Goal: Task Accomplishment & Management: Manage account settings

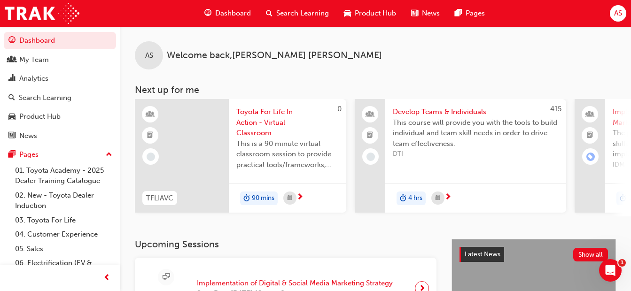
click at [268, 16] on span "search-icon" at bounding box center [269, 14] width 7 height 12
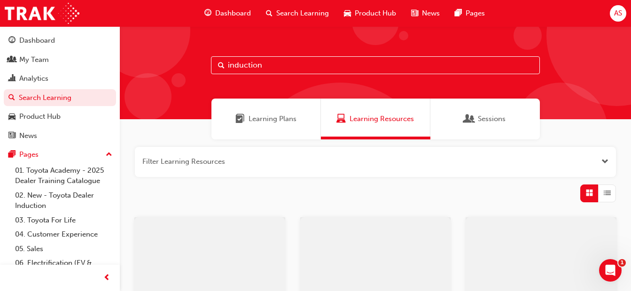
click at [251, 68] on input "induction" at bounding box center [375, 65] width 329 height 18
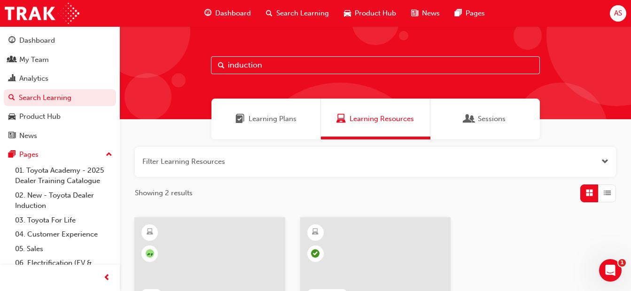
drag, startPoint x: 274, startPoint y: 64, endPoint x: 150, endPoint y: 67, distance: 124.1
click at [150, 67] on div "induction" at bounding box center [375, 72] width 511 height 93
paste input "Toyota For Life In A"
type input "Toyota For Life In Action"
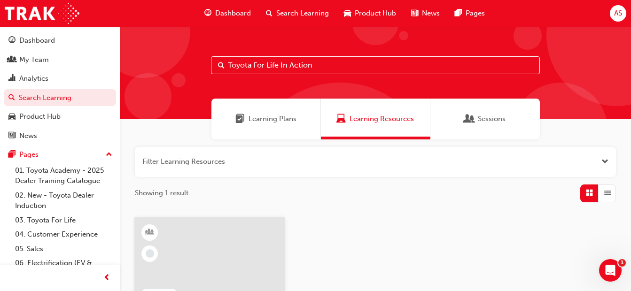
scroll to position [141, 0]
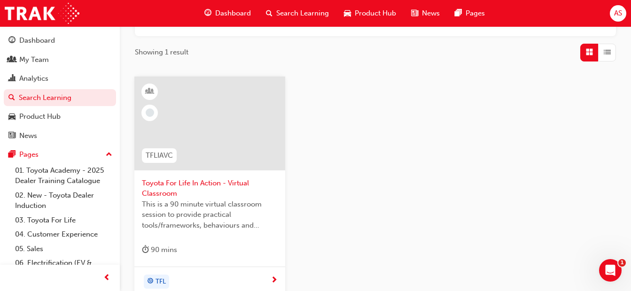
click at [196, 124] on div at bounding box center [209, 124] width 151 height 94
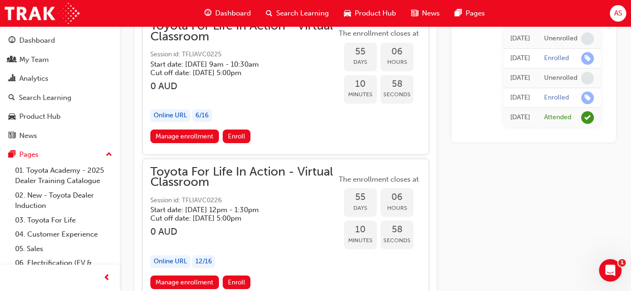
scroll to position [10652, 0]
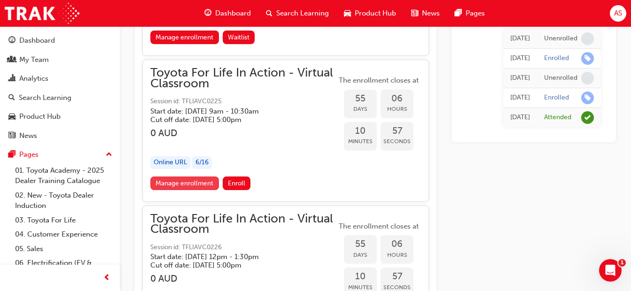
click at [188, 184] on link "Manage enrollment" at bounding box center [184, 184] width 69 height 14
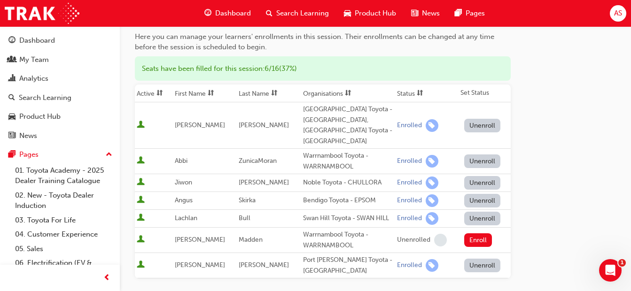
scroll to position [278, 0]
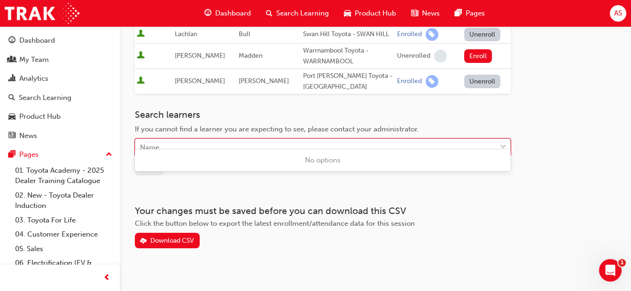
click at [174, 140] on div "Name" at bounding box center [315, 148] width 361 height 16
type input "[PERSON_NAME]"
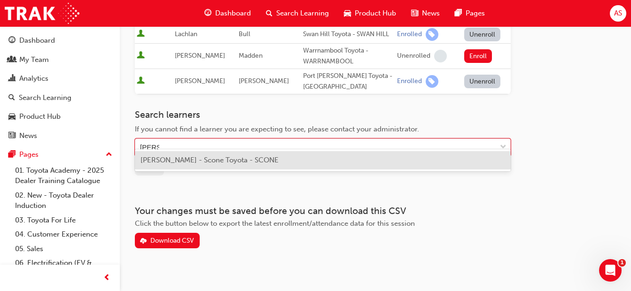
click at [190, 159] on span "[PERSON_NAME] - Scone Toyota - SCONE" at bounding box center [210, 160] width 138 height 8
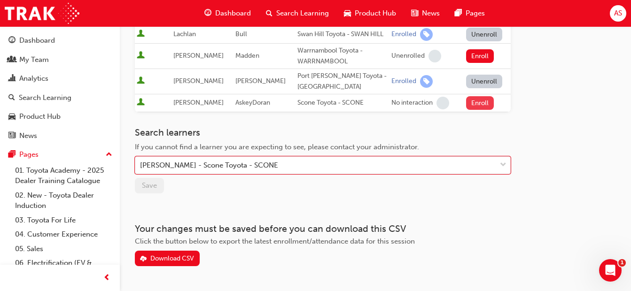
click at [486, 96] on button "Enroll" at bounding box center [480, 103] width 28 height 14
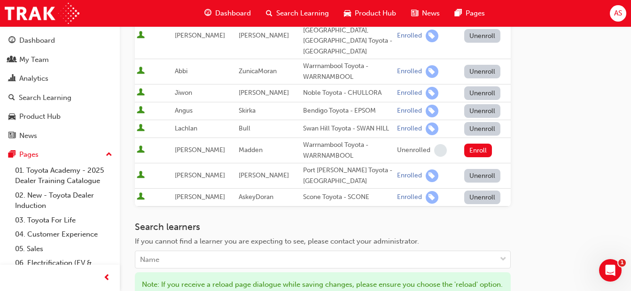
scroll to position [238, 0]
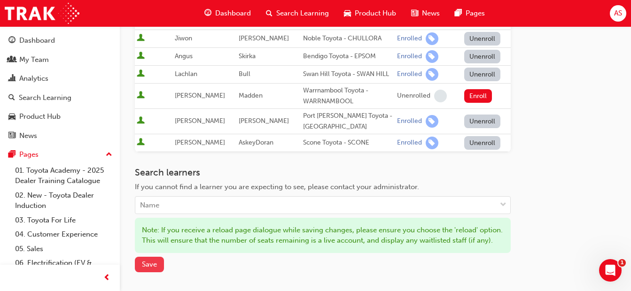
click at [150, 262] on span "Save" at bounding box center [149, 264] width 15 height 8
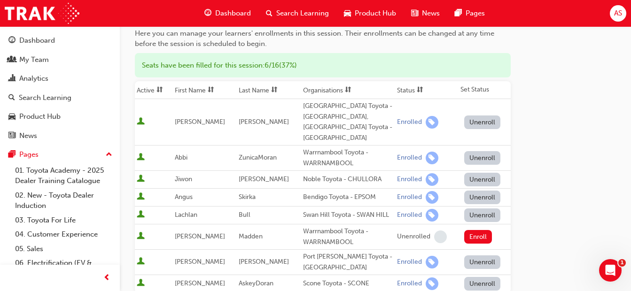
scroll to position [0, 0]
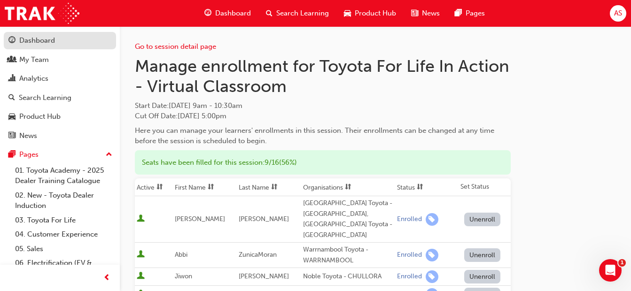
click at [66, 36] on div "Dashboard" at bounding box center [59, 41] width 103 height 12
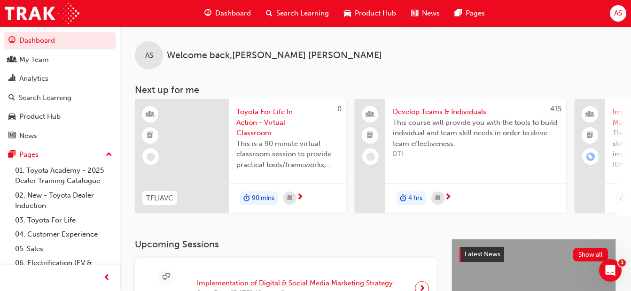
click at [268, 13] on span "search-icon" at bounding box center [269, 14] width 7 height 12
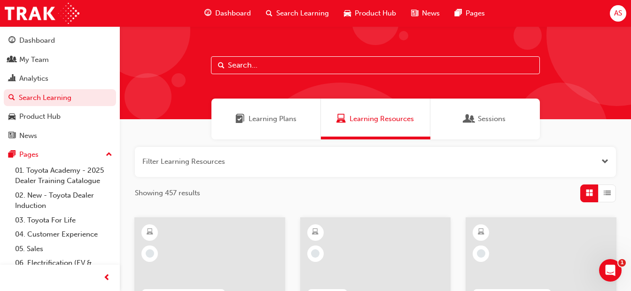
click at [276, 68] on input "text" at bounding box center [375, 65] width 329 height 18
type input "roberts"
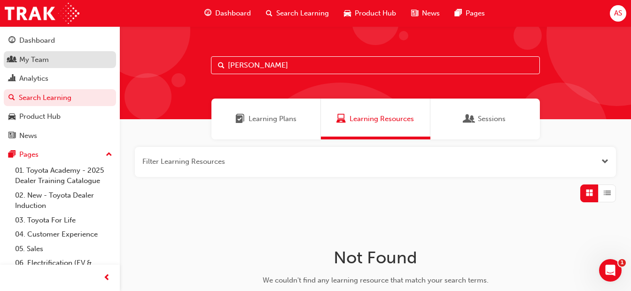
click at [36, 59] on div "My Team" at bounding box center [34, 60] width 30 height 11
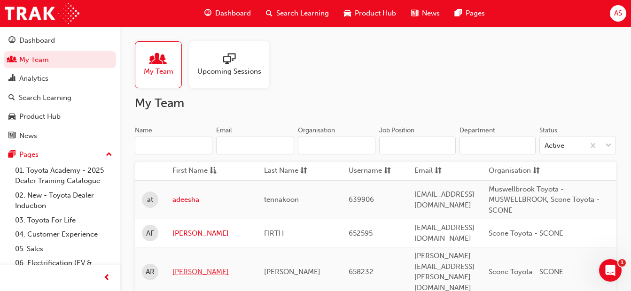
click at [189, 267] on link "AMELIA" at bounding box center [211, 272] width 78 height 11
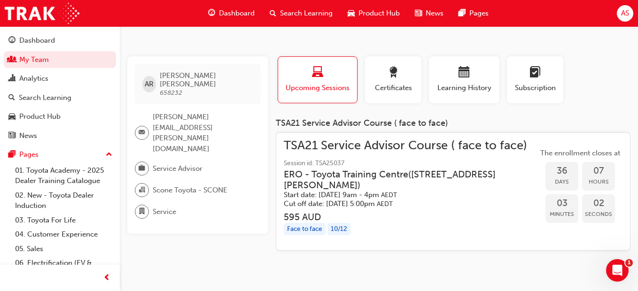
click at [343, 147] on span "TSA21 Service Advisor Course ( face to face)" at bounding box center [411, 146] width 254 height 11
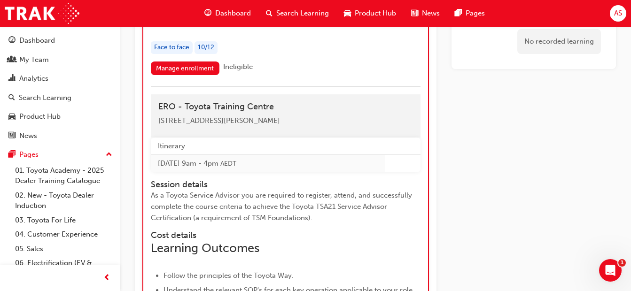
scroll to position [2185, 0]
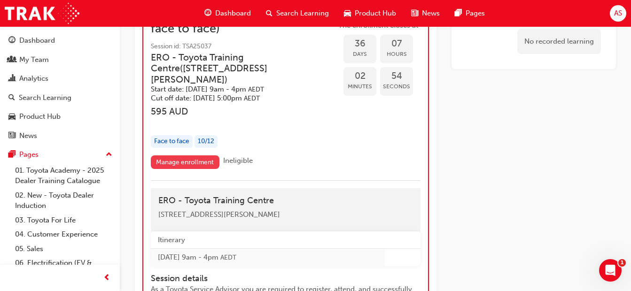
click at [182, 156] on link "Manage enrollment" at bounding box center [185, 163] width 69 height 14
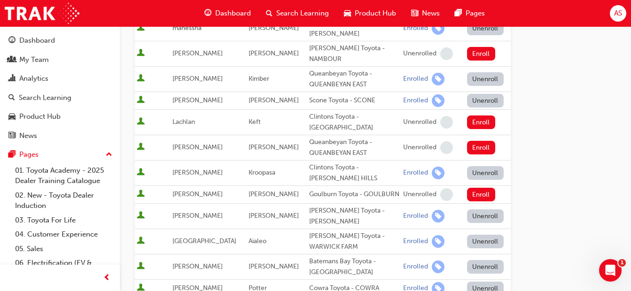
scroll to position [188, 0]
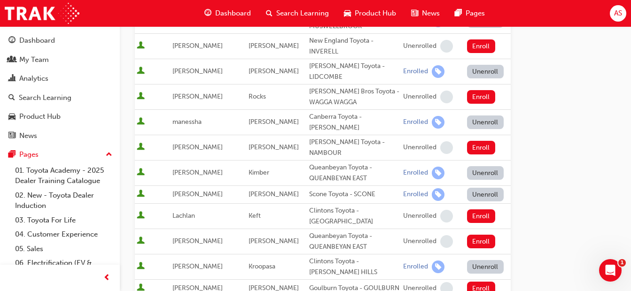
click at [470, 188] on button "Unenroll" at bounding box center [485, 195] width 37 height 14
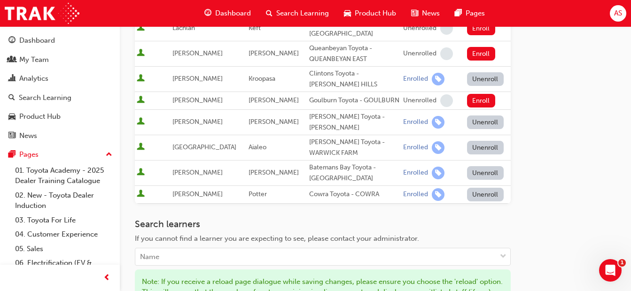
scroll to position [470, 0]
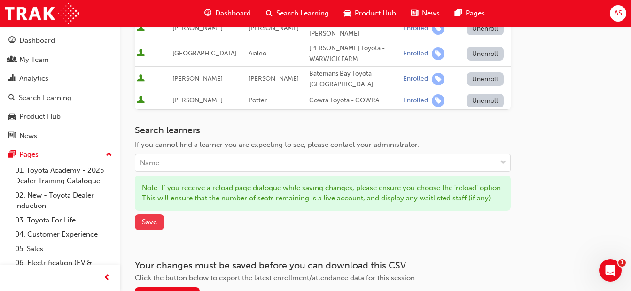
click at [160, 222] on button "Save" at bounding box center [149, 223] width 29 height 16
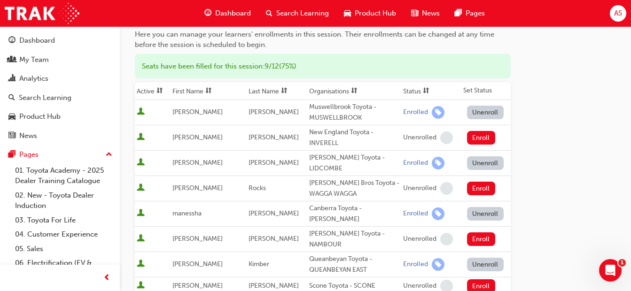
scroll to position [0, 0]
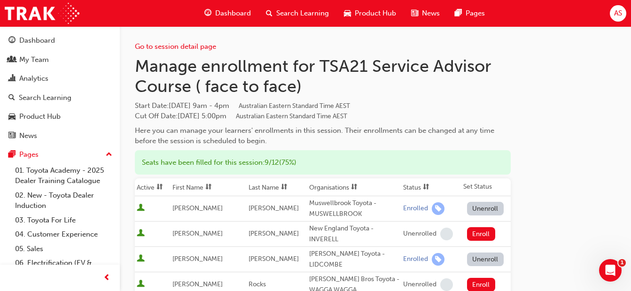
click at [266, 11] on span "search-icon" at bounding box center [269, 14] width 7 height 12
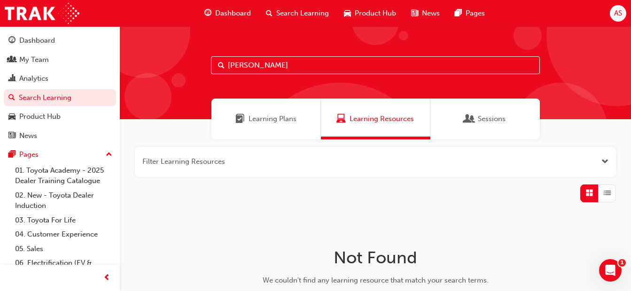
drag, startPoint x: 292, startPoint y: 66, endPoint x: 183, endPoint y: 75, distance: 109.4
click at [183, 75] on div "roberts" at bounding box center [375, 72] width 511 height 93
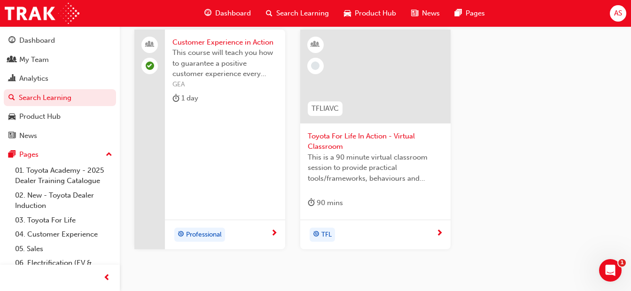
type input "action"
click at [347, 140] on span "Toyota For Life In Action - Virtual Classroom" at bounding box center [376, 141] width 136 height 21
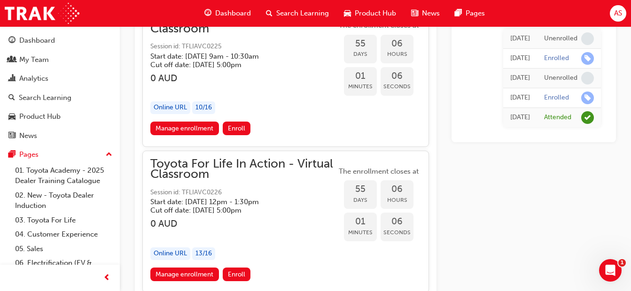
scroll to position [10746, 0]
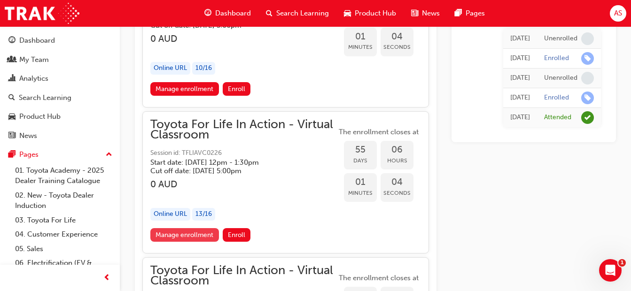
click at [186, 230] on link "Manage enrollment" at bounding box center [184, 235] width 69 height 14
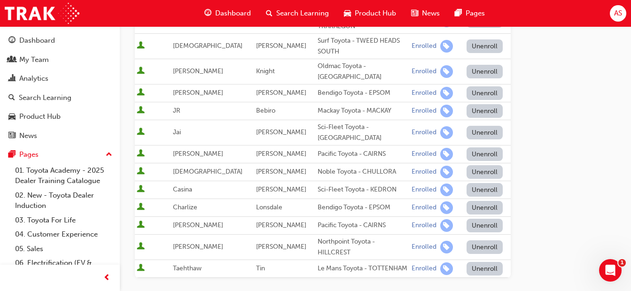
scroll to position [383, 0]
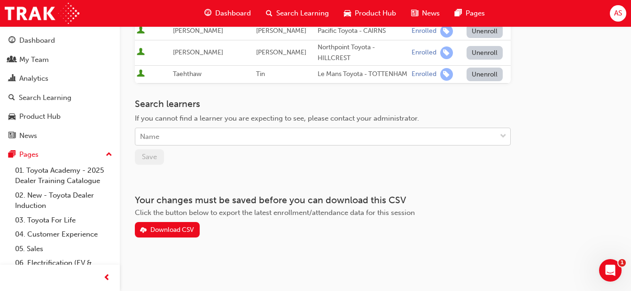
click at [187, 138] on div "Name" at bounding box center [315, 137] width 361 height 16
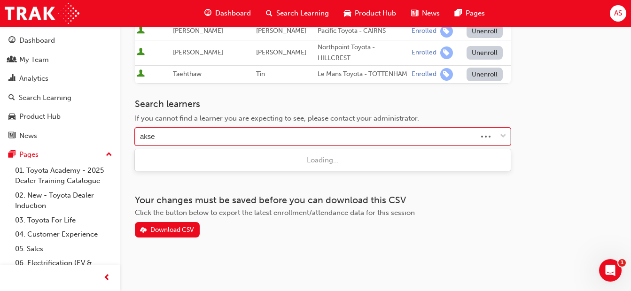
type input "aksey"
click at [161, 137] on div "aksey" at bounding box center [315, 137] width 361 height 16
type input "aske"
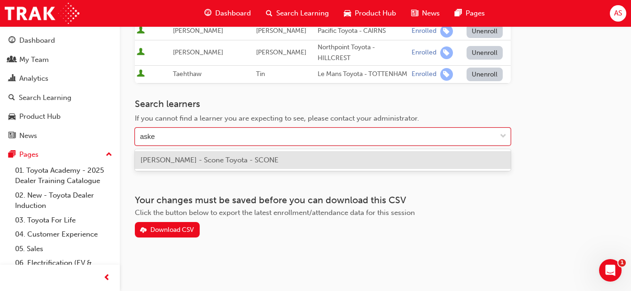
click at [160, 158] on span "[PERSON_NAME] - Scone Toyota - SCONE" at bounding box center [210, 160] width 138 height 8
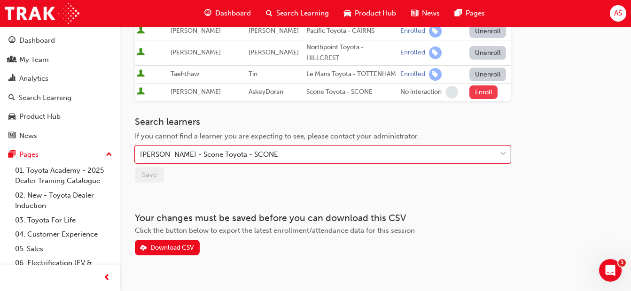
click at [483, 92] on button "Enroll" at bounding box center [483, 93] width 28 height 14
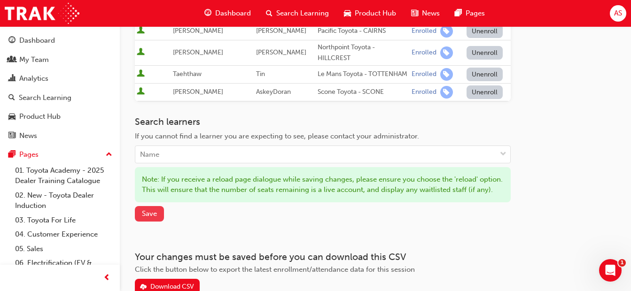
click at [159, 222] on button "Save" at bounding box center [149, 214] width 29 height 16
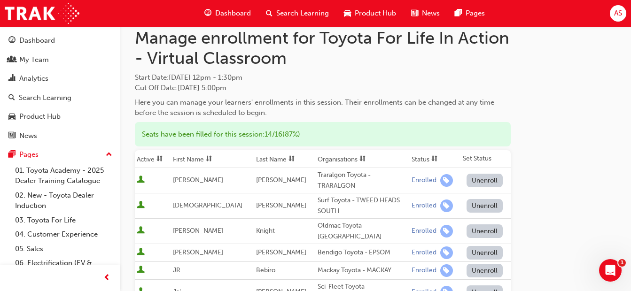
scroll to position [0, 0]
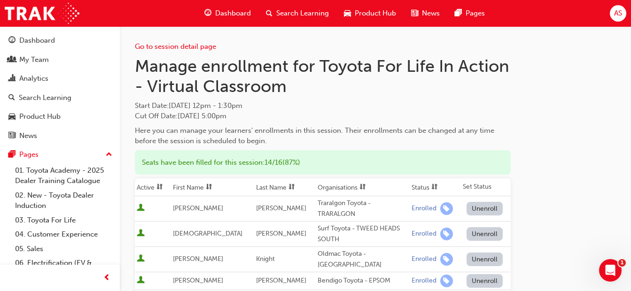
click at [270, 14] on span "search-icon" at bounding box center [269, 14] width 7 height 12
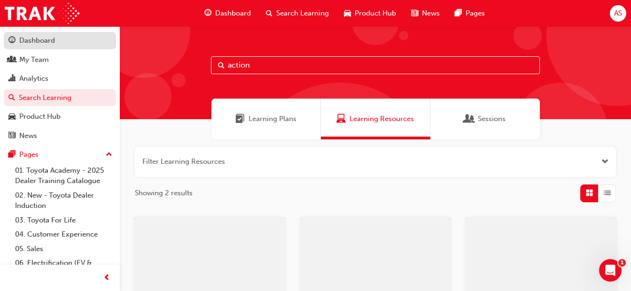
click at [55, 42] on div "Dashboard" at bounding box center [59, 41] width 103 height 12
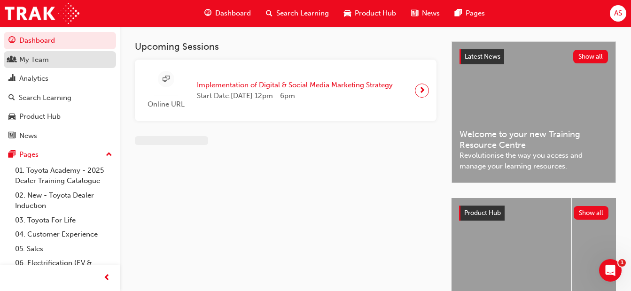
click at [40, 60] on div "My Team" at bounding box center [34, 60] width 30 height 11
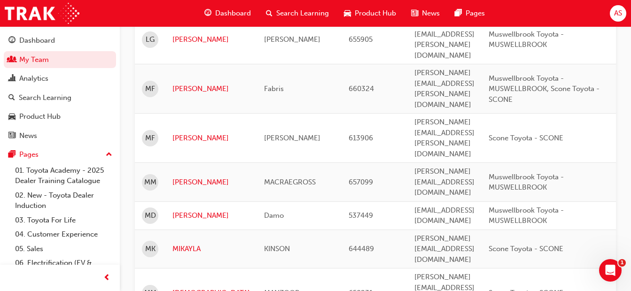
scroll to position [940, 0]
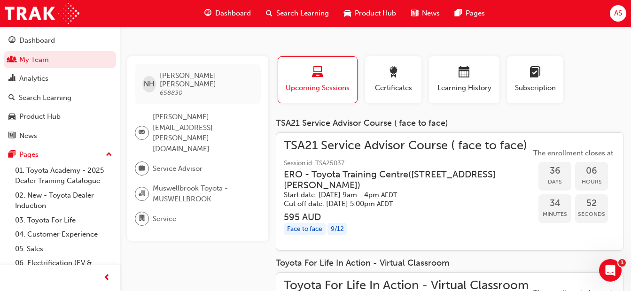
scroll to position [47, 0]
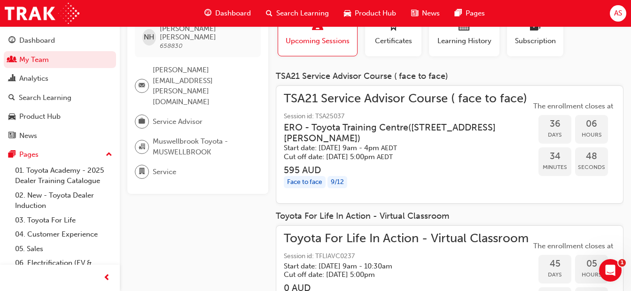
click at [350, 125] on h3 "ERO - Toyota Training Centre ( Unit 3/1 Secombe Place Moorebank Sydney )" at bounding box center [400, 133] width 232 height 22
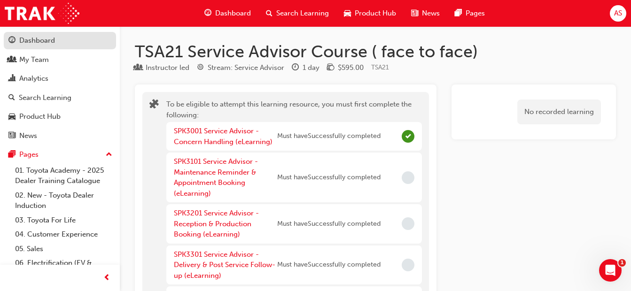
click at [39, 36] on div "Dashboard" at bounding box center [37, 40] width 36 height 11
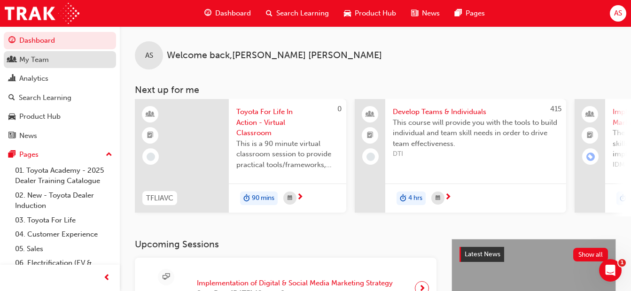
click at [33, 53] on link "My Team" at bounding box center [60, 59] width 112 height 17
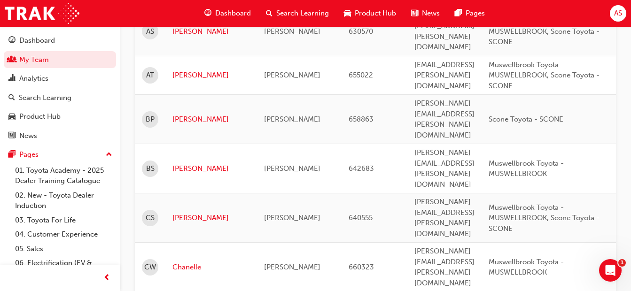
scroll to position [376, 0]
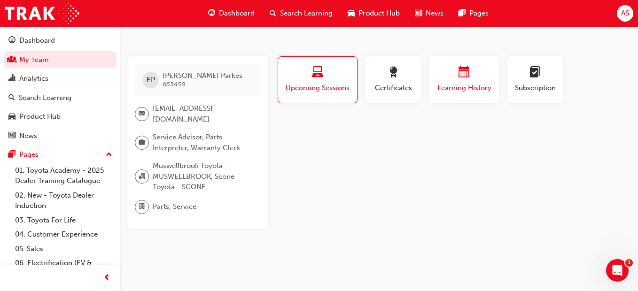
click at [454, 80] on div "button" at bounding box center [464, 74] width 56 height 15
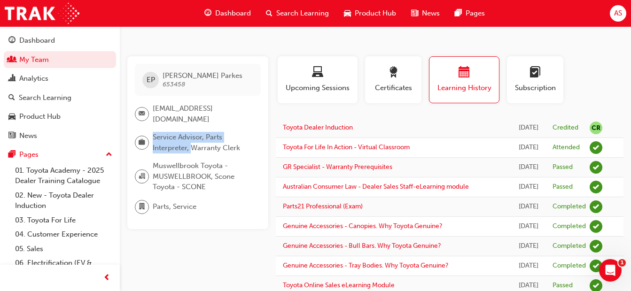
drag, startPoint x: 153, startPoint y: 134, endPoint x: 191, endPoint y: 150, distance: 41.7
click at [191, 150] on span "Service Advisor, Parts Interpreter, Warranty Clerk" at bounding box center [203, 142] width 101 height 21
drag, startPoint x: 191, startPoint y: 150, endPoint x: 201, endPoint y: 231, distance: 81.4
drag, startPoint x: 164, startPoint y: 138, endPoint x: 203, endPoint y: 147, distance: 39.9
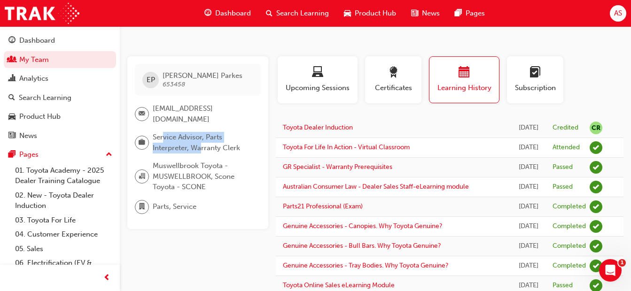
click at [203, 147] on span "Service Advisor, Parts Interpreter, Warranty Clerk" at bounding box center [203, 142] width 101 height 21
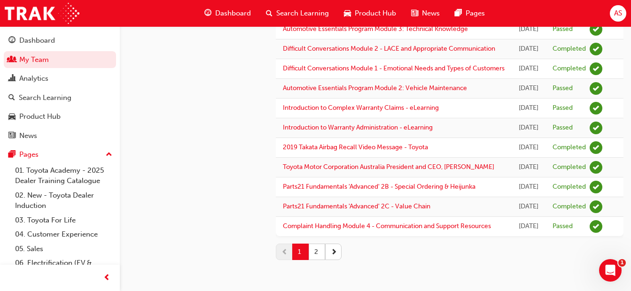
scroll to position [1232, 0]
click at [320, 253] on button "2" at bounding box center [317, 252] width 16 height 16
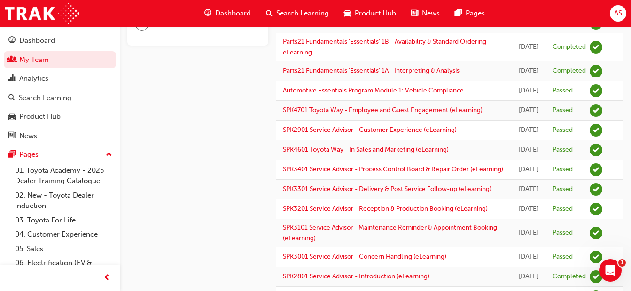
scroll to position [0, 0]
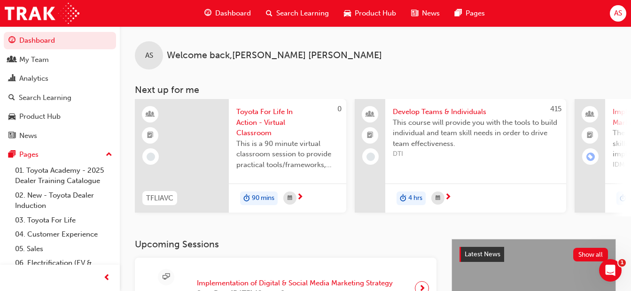
click at [266, 11] on span "search-icon" at bounding box center [269, 14] width 7 height 12
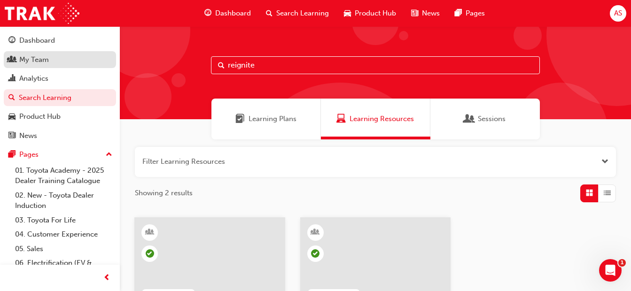
click at [48, 60] on div "My Team" at bounding box center [34, 60] width 30 height 11
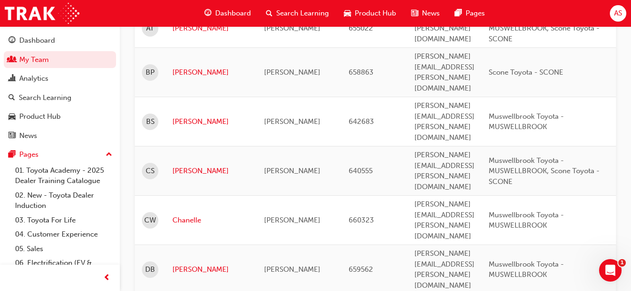
scroll to position [423, 0]
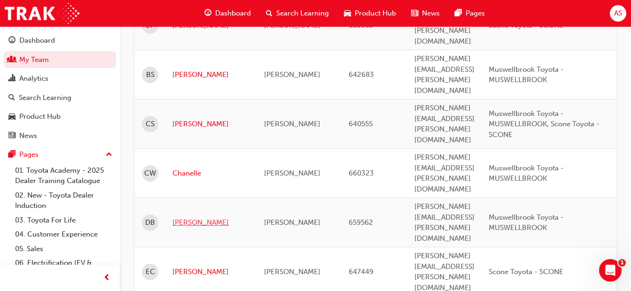
click at [180, 218] on link "Darby" at bounding box center [211, 223] width 78 height 11
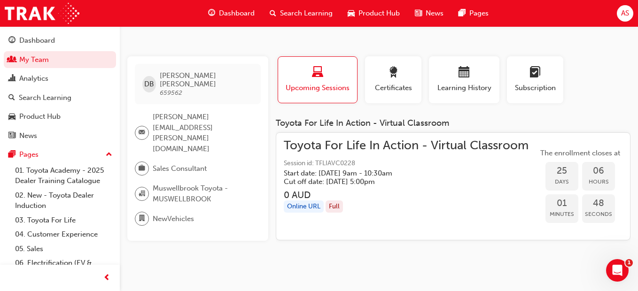
click at [330, 157] on div "Toyota For Life In Action - Virtual Classroom Session id: TFLIAVC0228 Start dat…" at bounding box center [406, 164] width 245 height 46
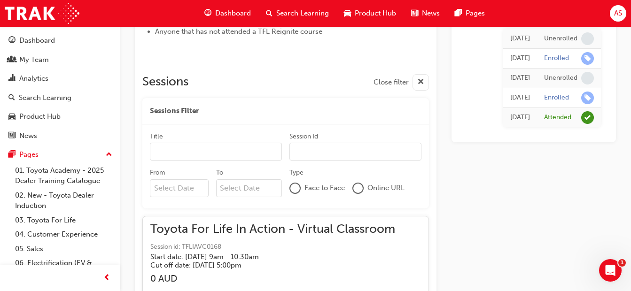
scroll to position [5162, 0]
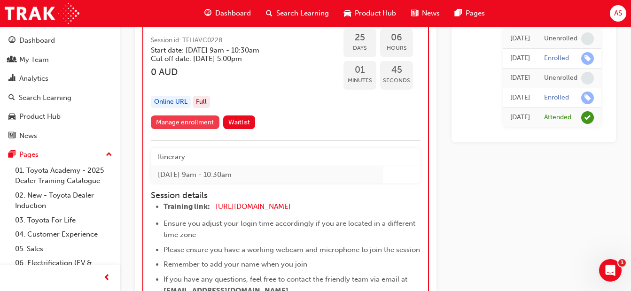
click at [176, 124] on link "Manage enrollment" at bounding box center [185, 123] width 69 height 14
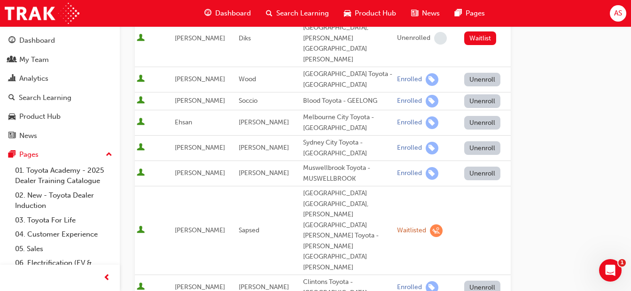
scroll to position [470, 0]
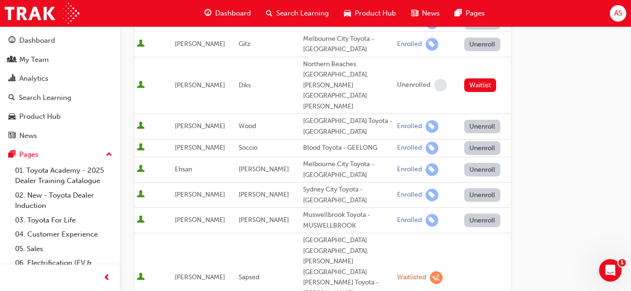
click at [469, 214] on button "Unenroll" at bounding box center [482, 221] width 37 height 14
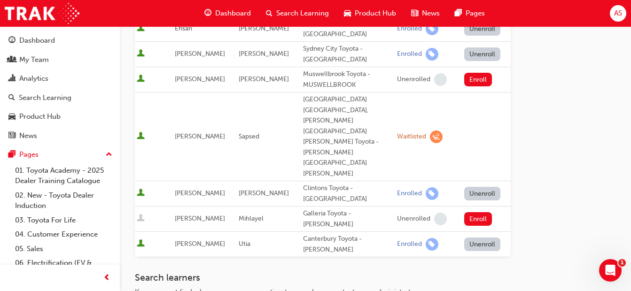
scroll to position [658, 0]
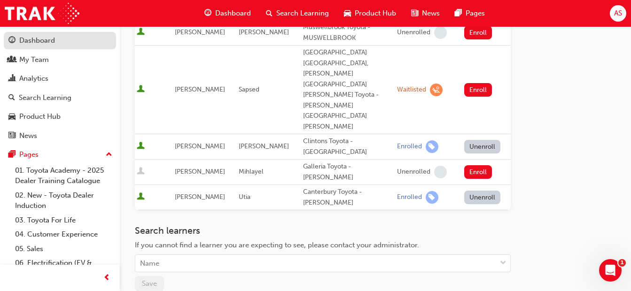
click at [25, 43] on div "Dashboard" at bounding box center [37, 40] width 36 height 11
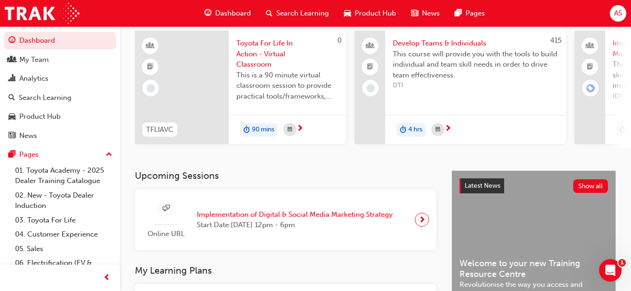
scroll to position [452, 0]
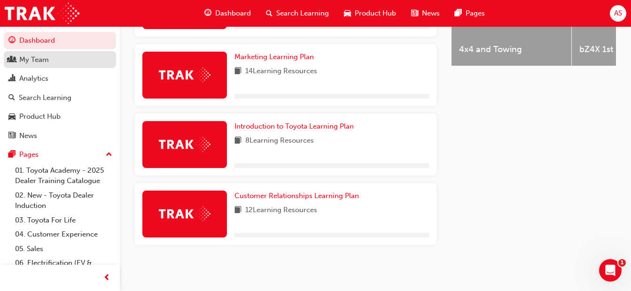
click at [49, 64] on div "My Team" at bounding box center [59, 60] width 103 height 12
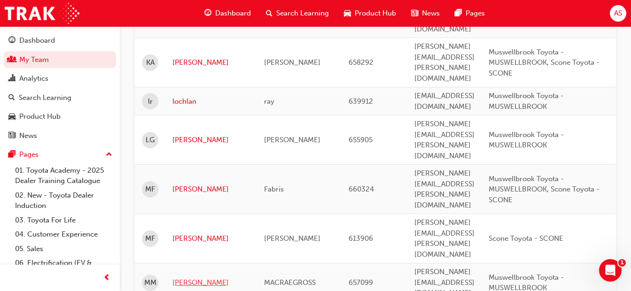
scroll to position [792, 0]
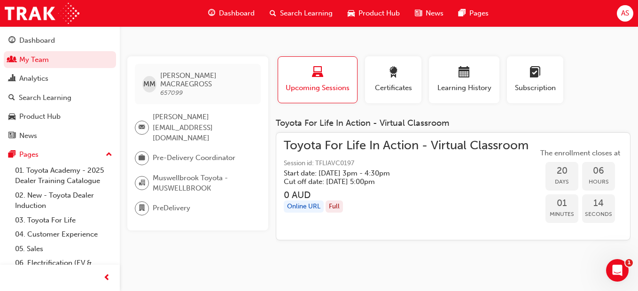
click at [328, 157] on div "Toyota For Life In Action - Virtual Classroom Session id: TFLIAVC0197 Start dat…" at bounding box center [406, 164] width 245 height 46
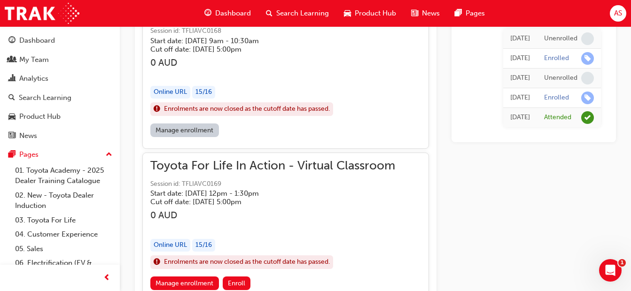
scroll to position [850, 0]
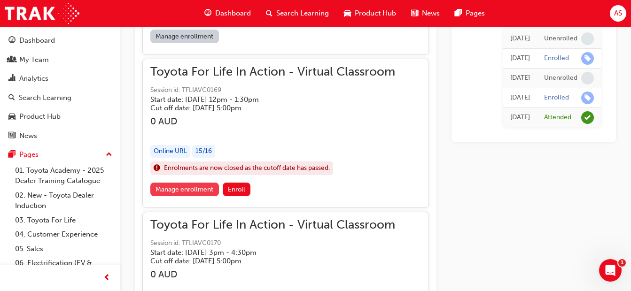
click at [186, 190] on link "Manage enrollment" at bounding box center [184, 190] width 69 height 14
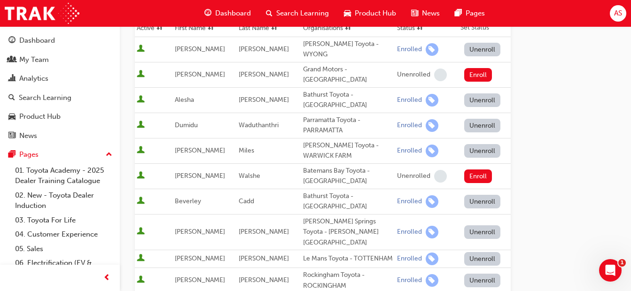
scroll to position [141, 0]
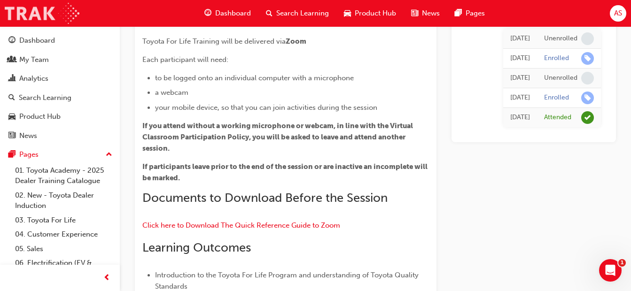
scroll to position [850, 0]
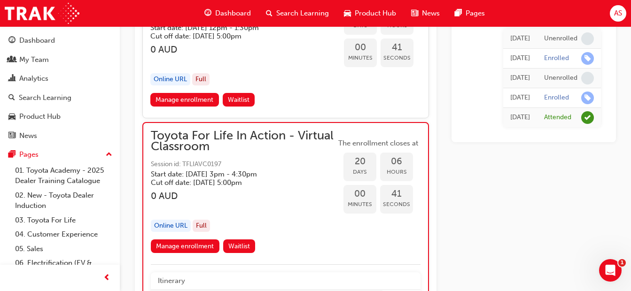
scroll to position [4985, 0]
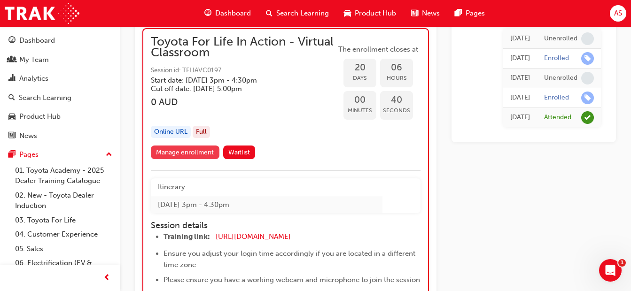
click at [187, 153] on link "Manage enrollment" at bounding box center [185, 153] width 69 height 14
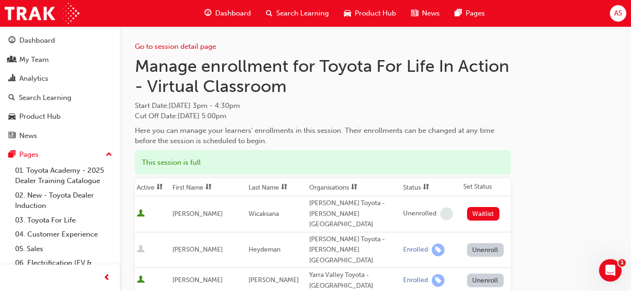
scroll to position [188, 0]
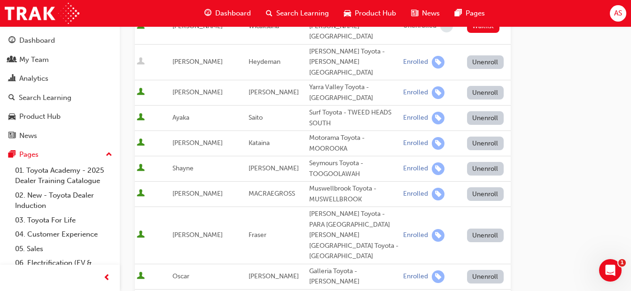
click at [491, 187] on button "Unenroll" at bounding box center [485, 194] width 37 height 14
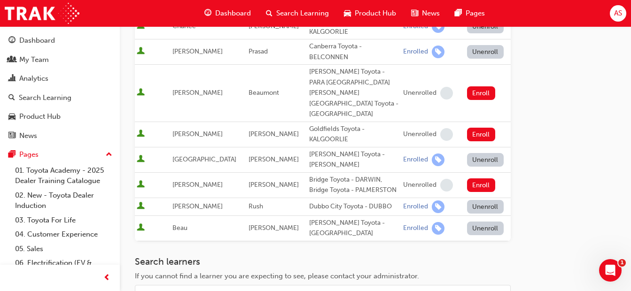
scroll to position [611, 0]
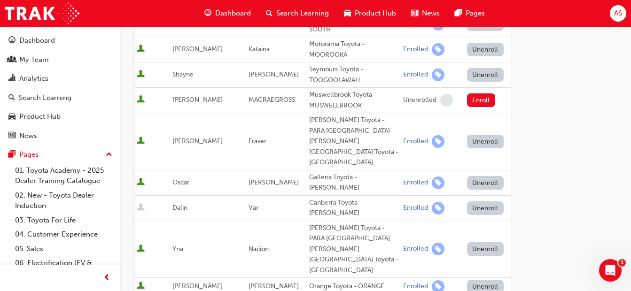
scroll to position [0, 0]
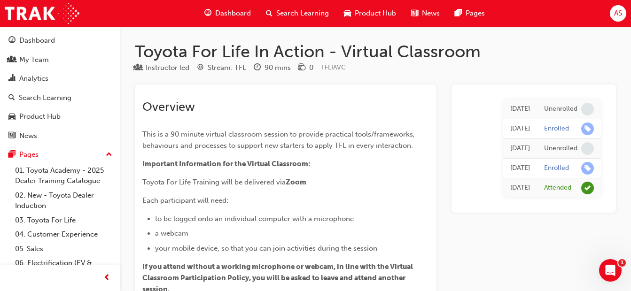
scroll to position [4985, 0]
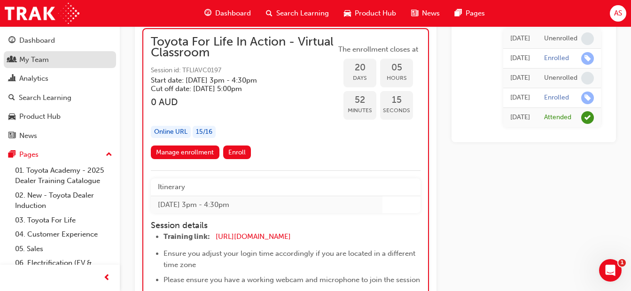
click at [38, 55] on div "My Team" at bounding box center [34, 60] width 30 height 11
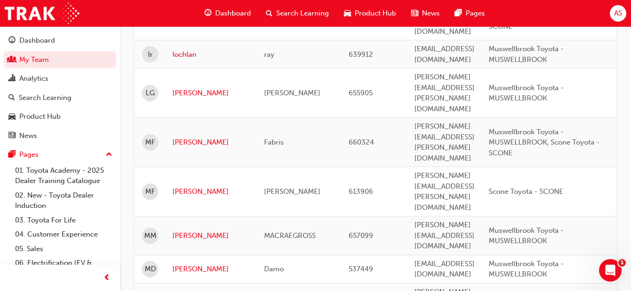
scroll to position [839, 0]
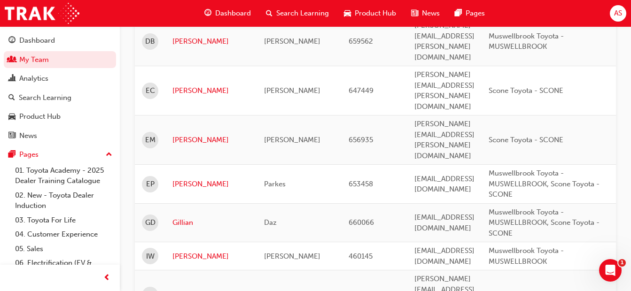
scroll to position [369, 0]
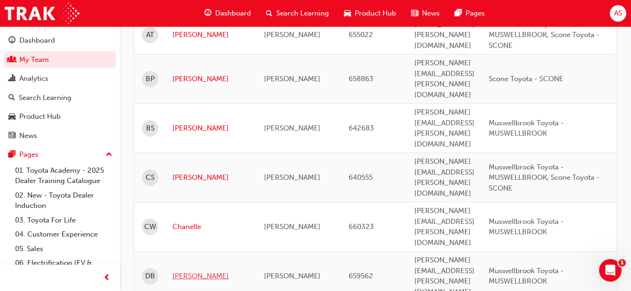
click at [186, 271] on link "Darby" at bounding box center [211, 276] width 78 height 11
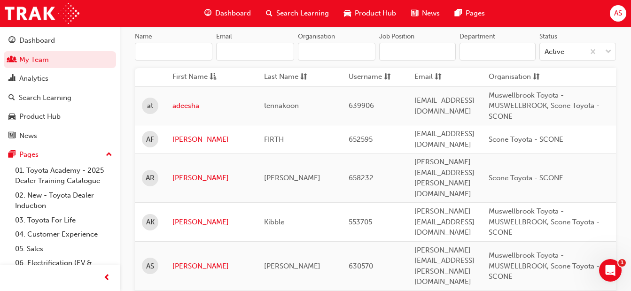
scroll to position [141, 0]
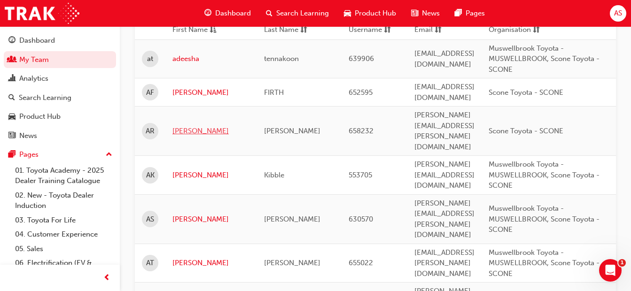
click at [194, 126] on link "AMELIA" at bounding box center [211, 131] width 78 height 11
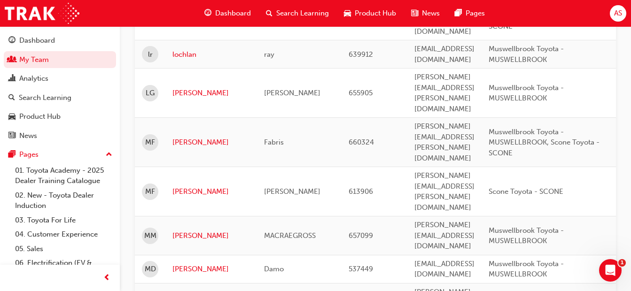
scroll to position [886, 0]
